Goal: Communication & Community: Answer question/provide support

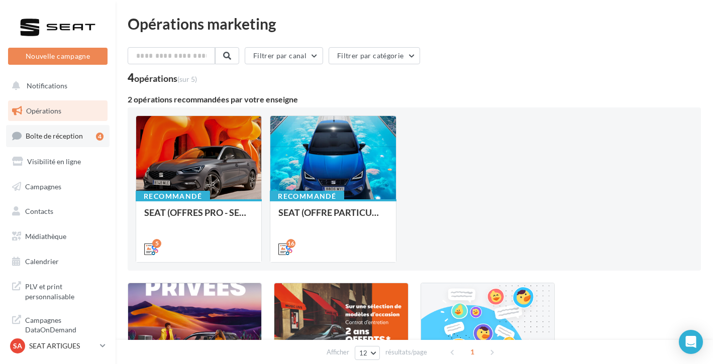
click at [85, 141] on link "Boîte de réception 4" at bounding box center [57, 136] width 103 height 22
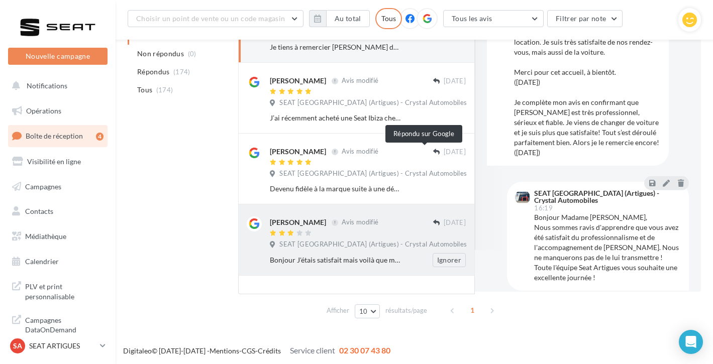
scroll to position [175, 0]
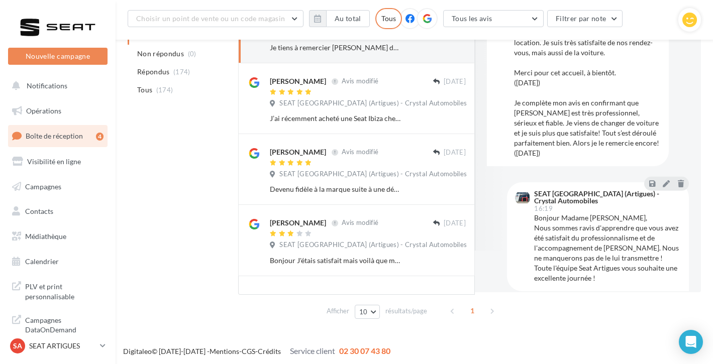
click at [489, 309] on div "1" at bounding box center [472, 311] width 57 height 16
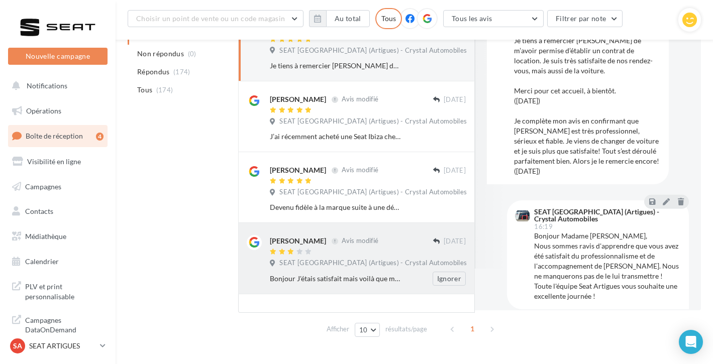
scroll to position [140, 0]
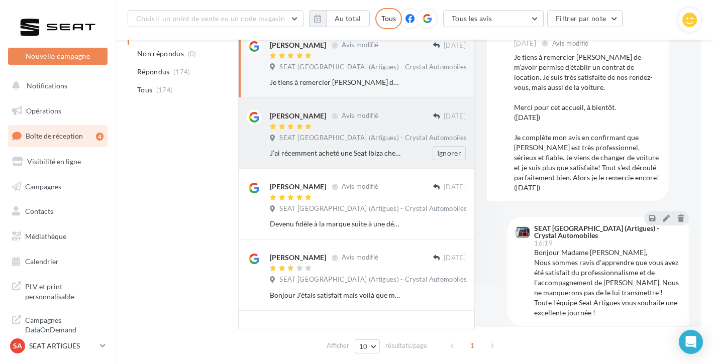
click at [388, 144] on div "[PERSON_NAME] Avis modifié [DATE] SEAT [GEOGRAPHIC_DATA] (Artigues) - Crystal A…" at bounding box center [368, 135] width 196 height 50
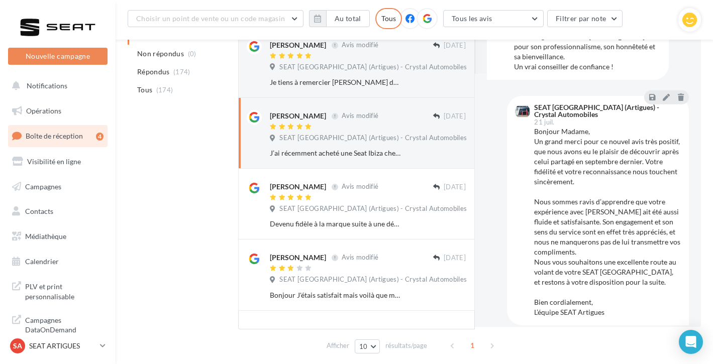
scroll to position [252, 0]
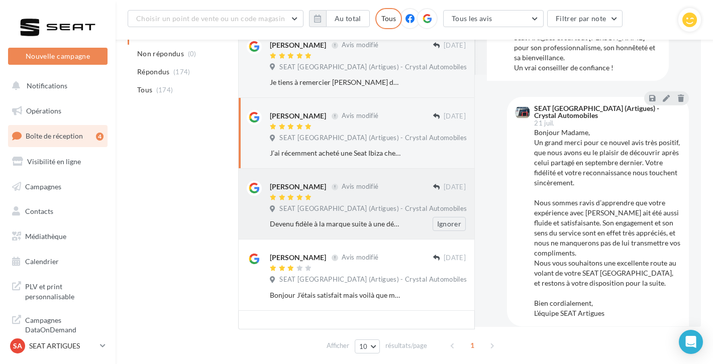
click at [363, 194] on div at bounding box center [351, 198] width 163 height 9
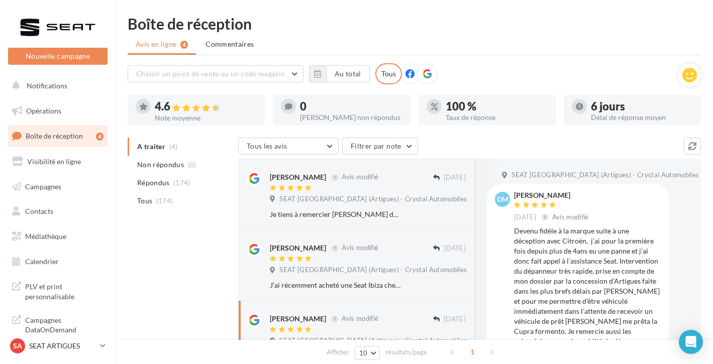
scroll to position [0, 0]
click at [690, 79] on icon at bounding box center [689, 75] width 15 height 15
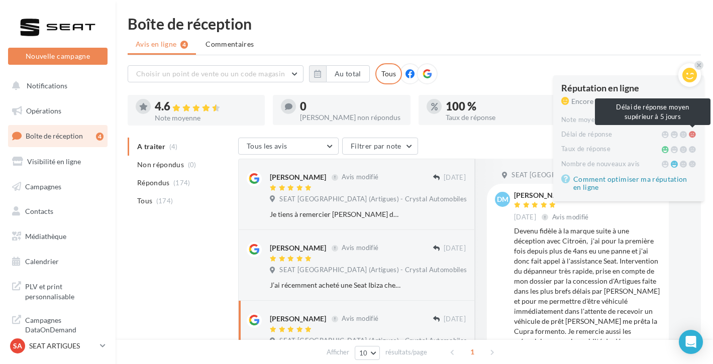
click at [690, 134] on icon at bounding box center [691, 134] width 7 height 7
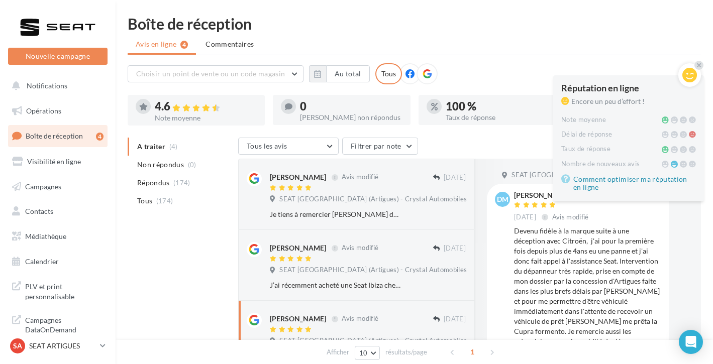
click at [640, 43] on ul "Avis en ligne 4 Commentaires" at bounding box center [414, 45] width 573 height 20
click at [57, 346] on p "SEAT ARTIGUES" at bounding box center [62, 346] width 67 height 10
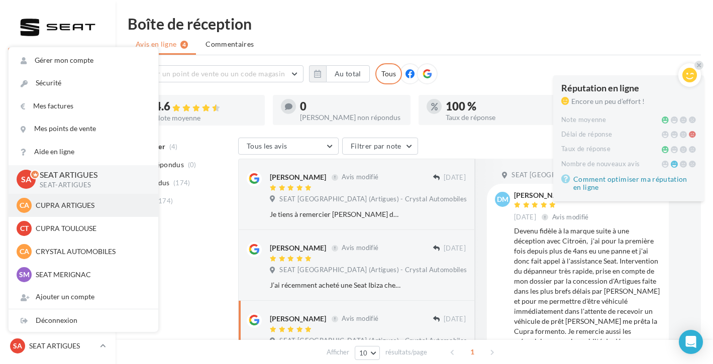
click at [82, 208] on p "CUPRA ARTIGUES" at bounding box center [91, 205] width 110 height 10
